Goal: Navigation & Orientation: Find specific page/section

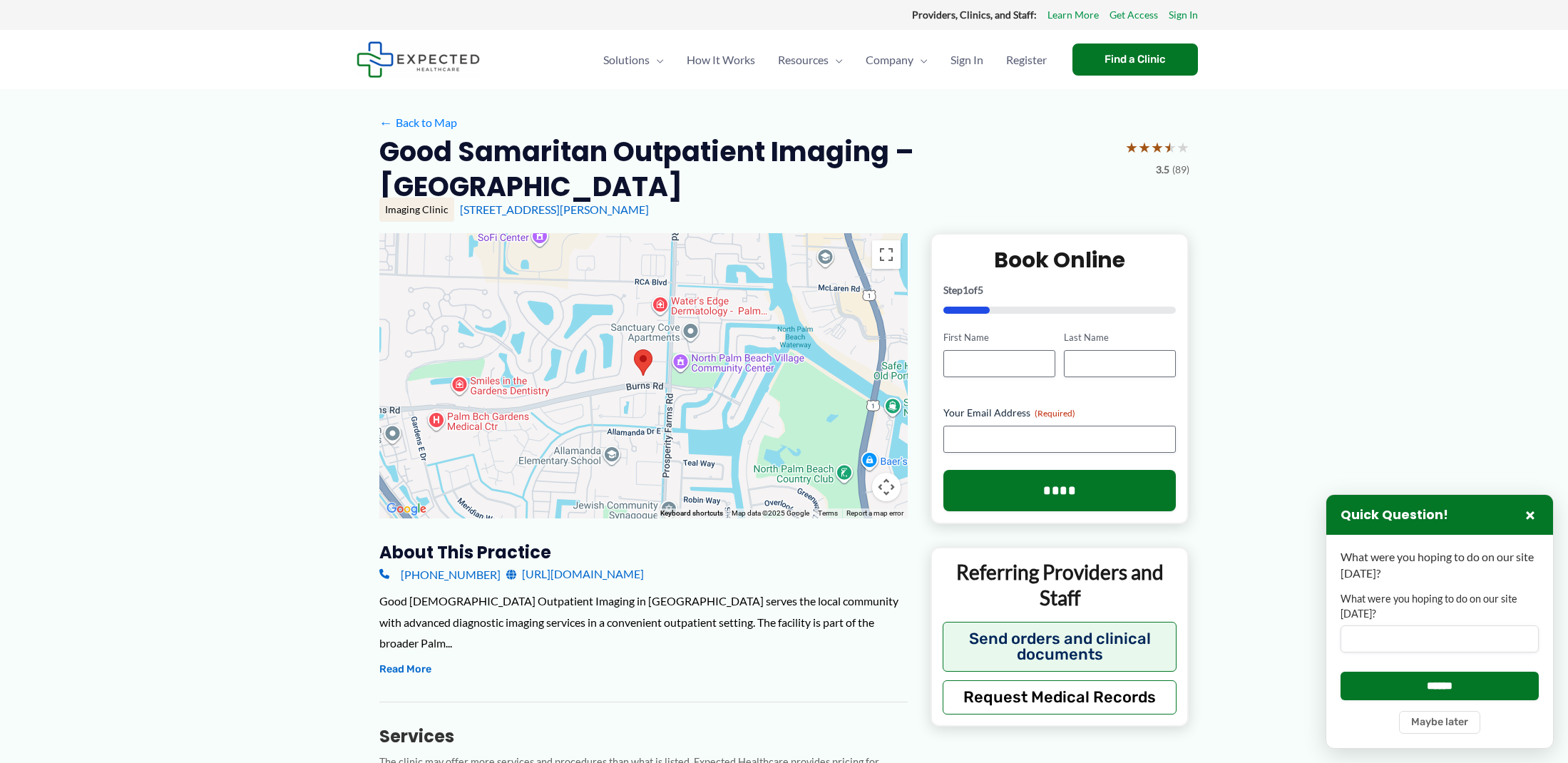
click at [1524, 518] on button "×" at bounding box center [1530, 515] width 17 height 17
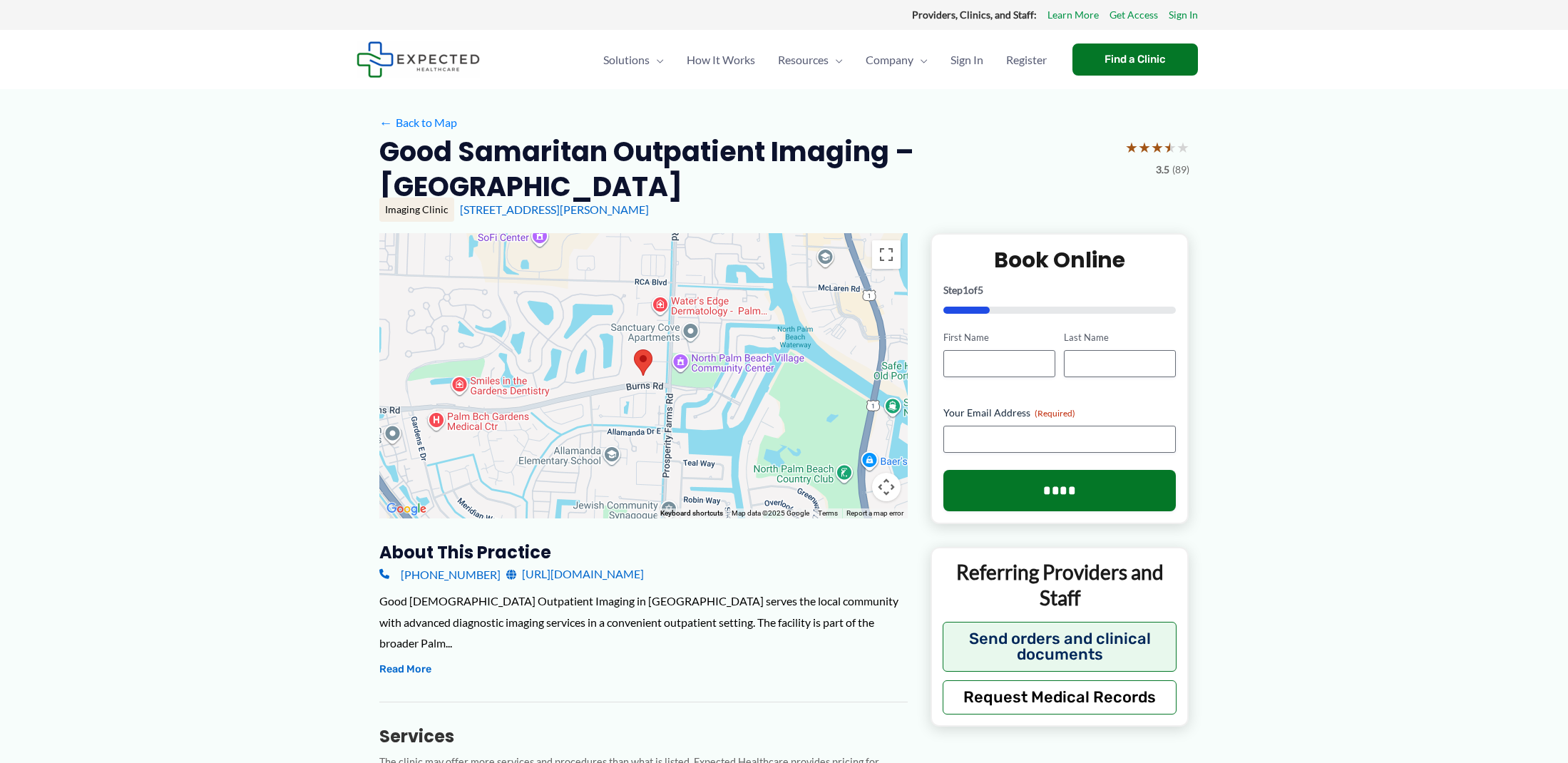
scroll to position [8, 0]
